Goal: Information Seeking & Learning: Learn about a topic

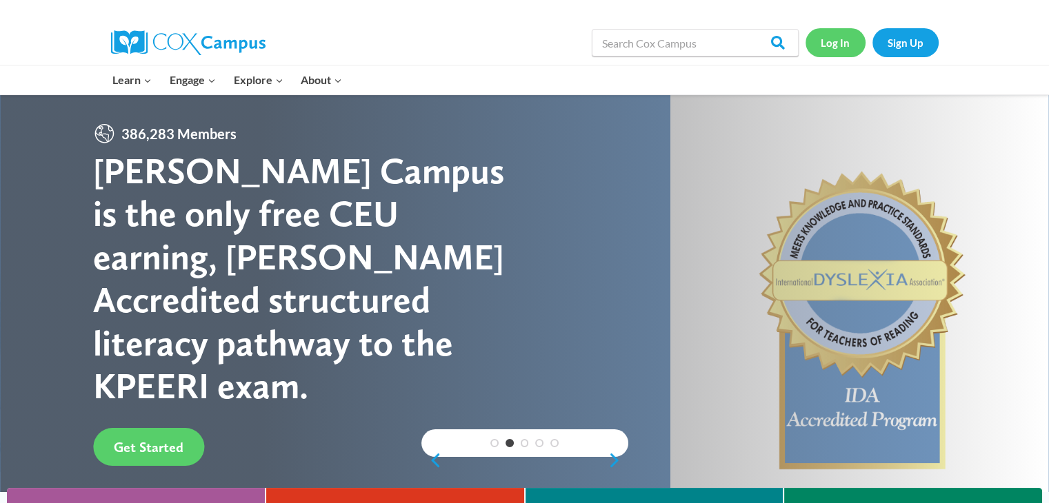
click at [842, 42] on link "Log In" at bounding box center [835, 42] width 60 height 28
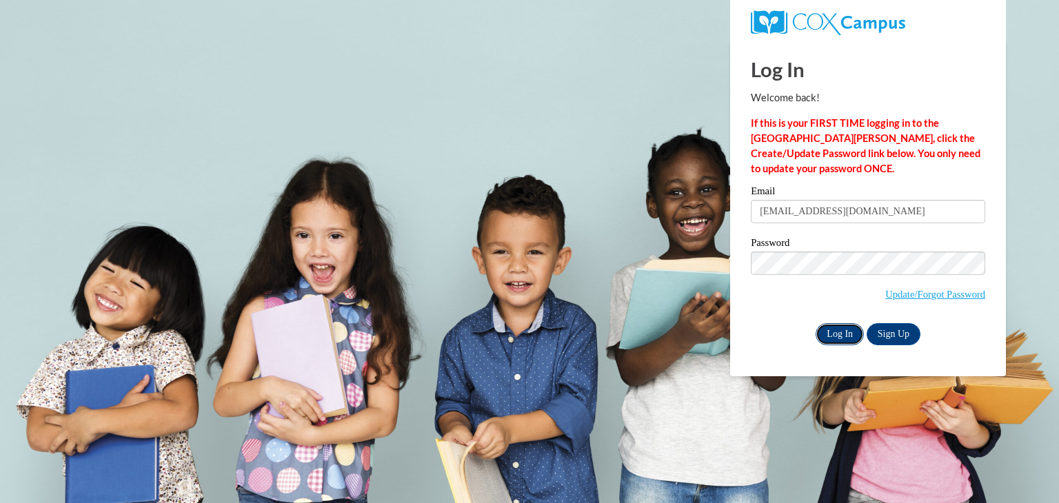
click at [840, 334] on input "Log In" at bounding box center [840, 334] width 48 height 22
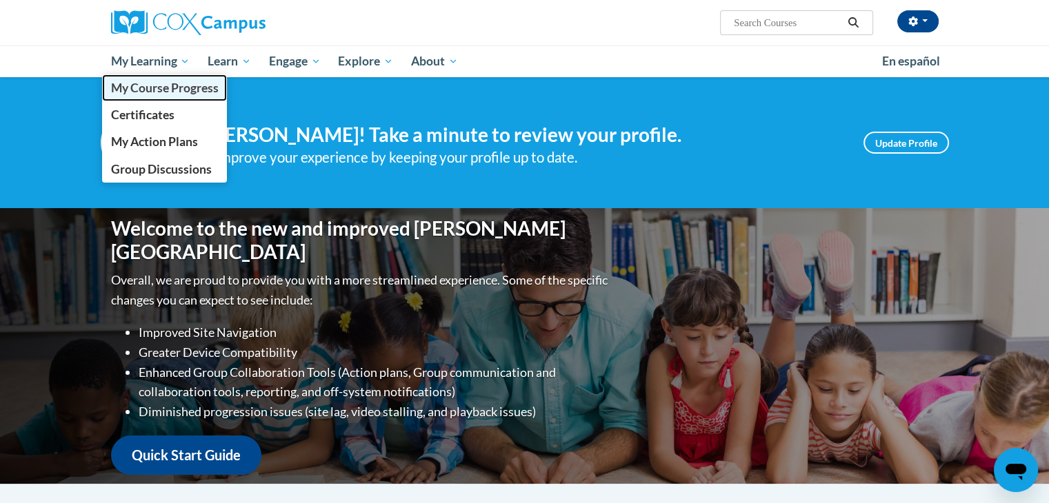
click at [165, 86] on span "My Course Progress" at bounding box center [164, 88] width 108 height 14
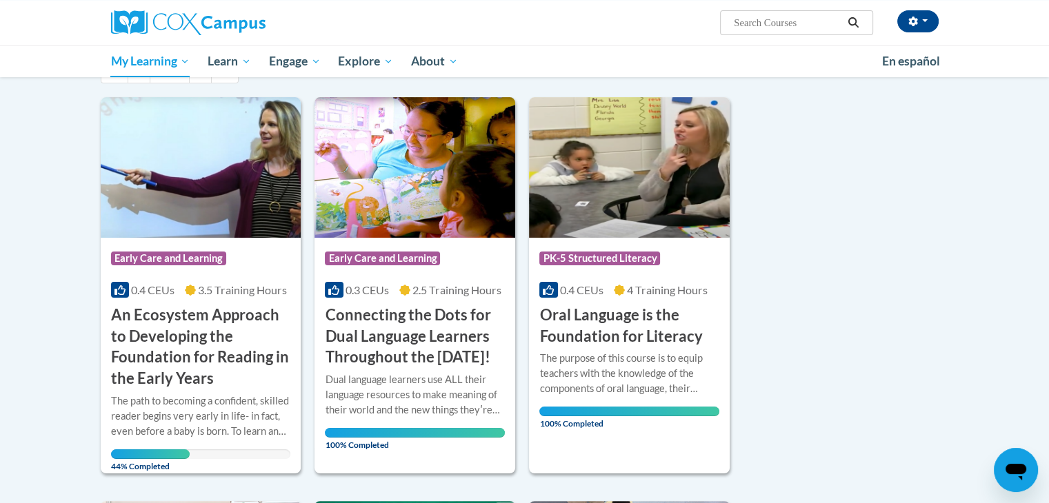
scroll to position [180, 0]
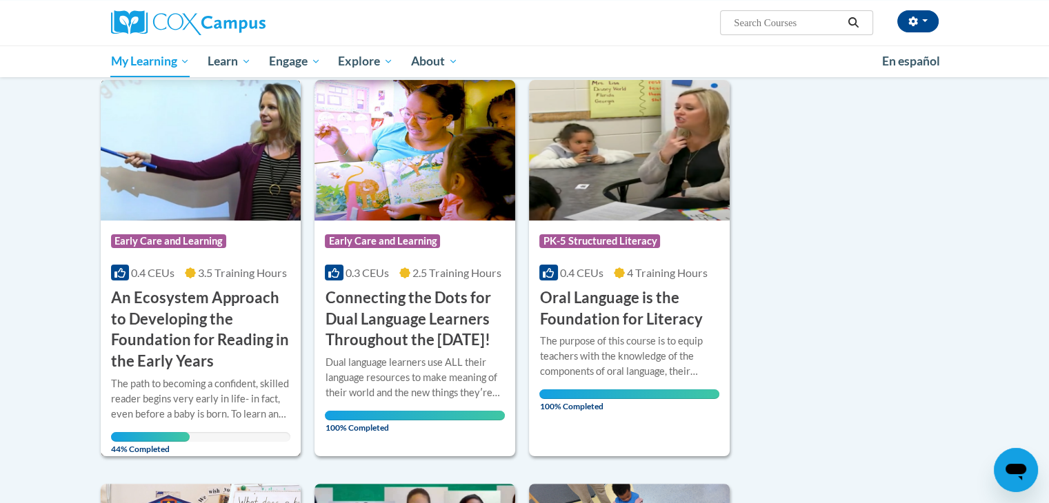
click at [188, 190] on img at bounding box center [201, 150] width 201 height 141
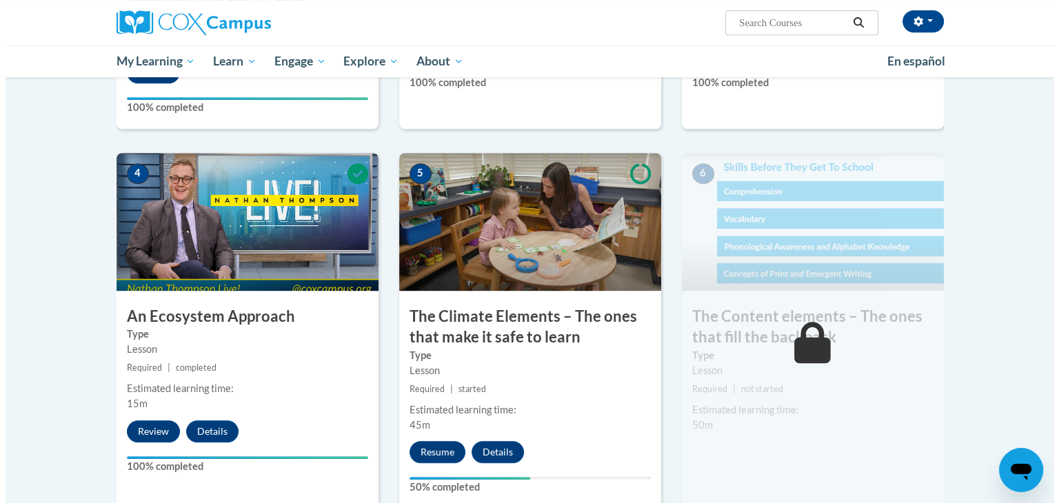
scroll to position [664, 0]
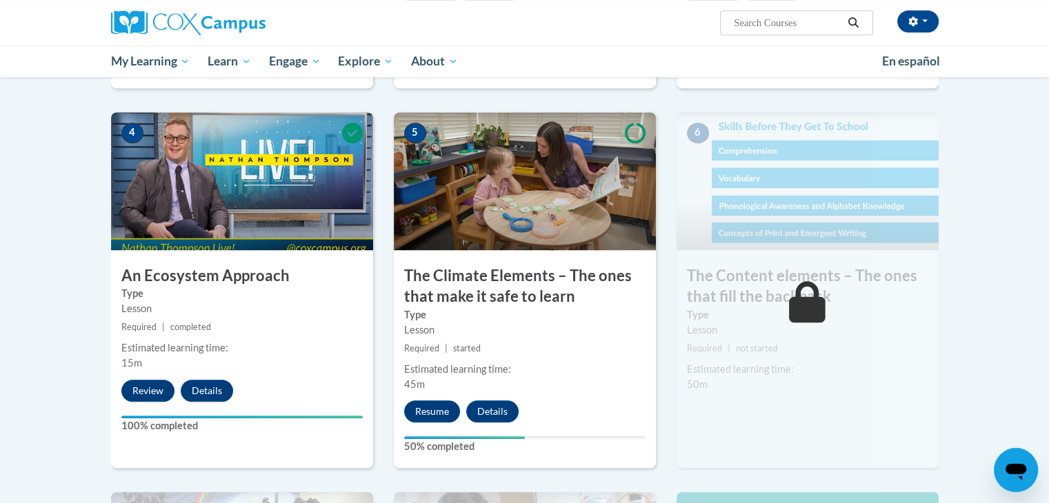
click at [487, 183] on img at bounding box center [525, 181] width 262 height 138
click at [535, 201] on img at bounding box center [525, 181] width 262 height 138
click at [432, 413] on button "Resume" at bounding box center [432, 412] width 56 height 22
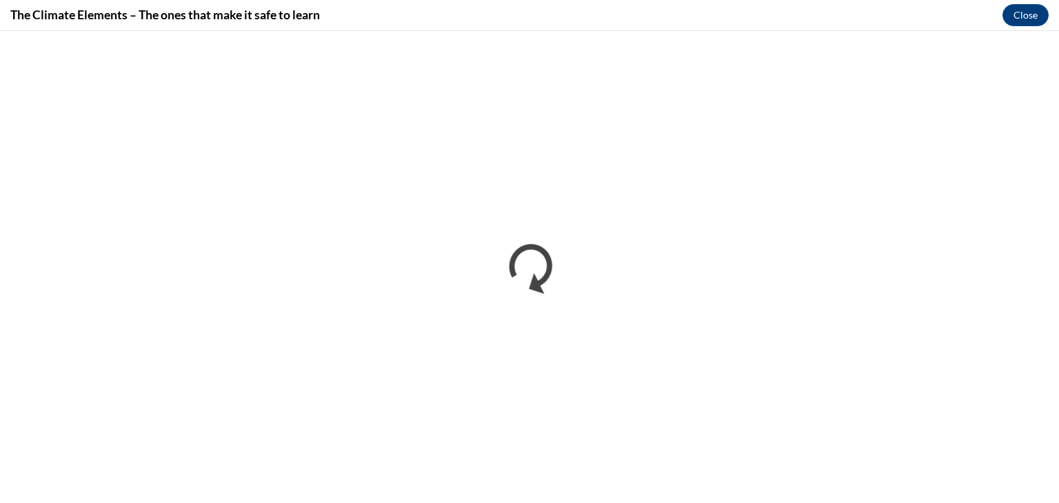
scroll to position [0, 0]
